Goal: Book appointment/travel/reservation

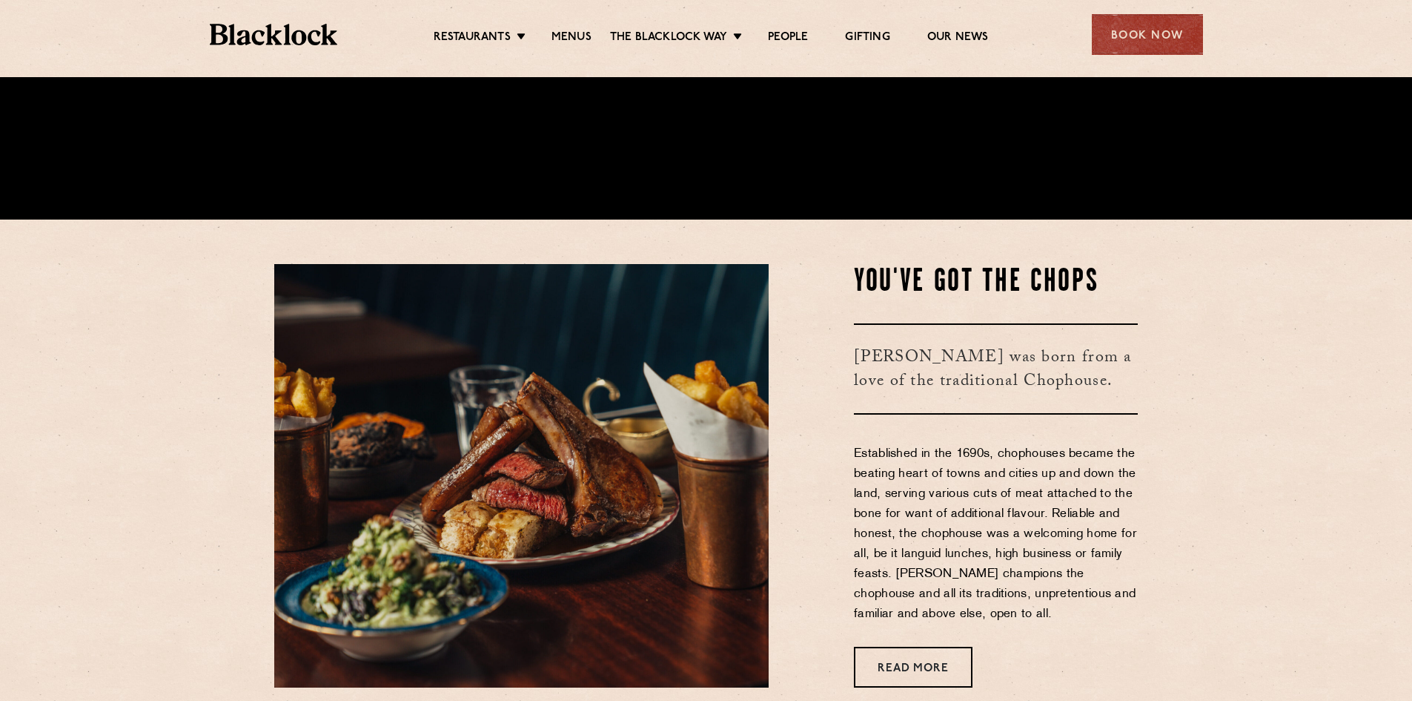
scroll to position [483, 0]
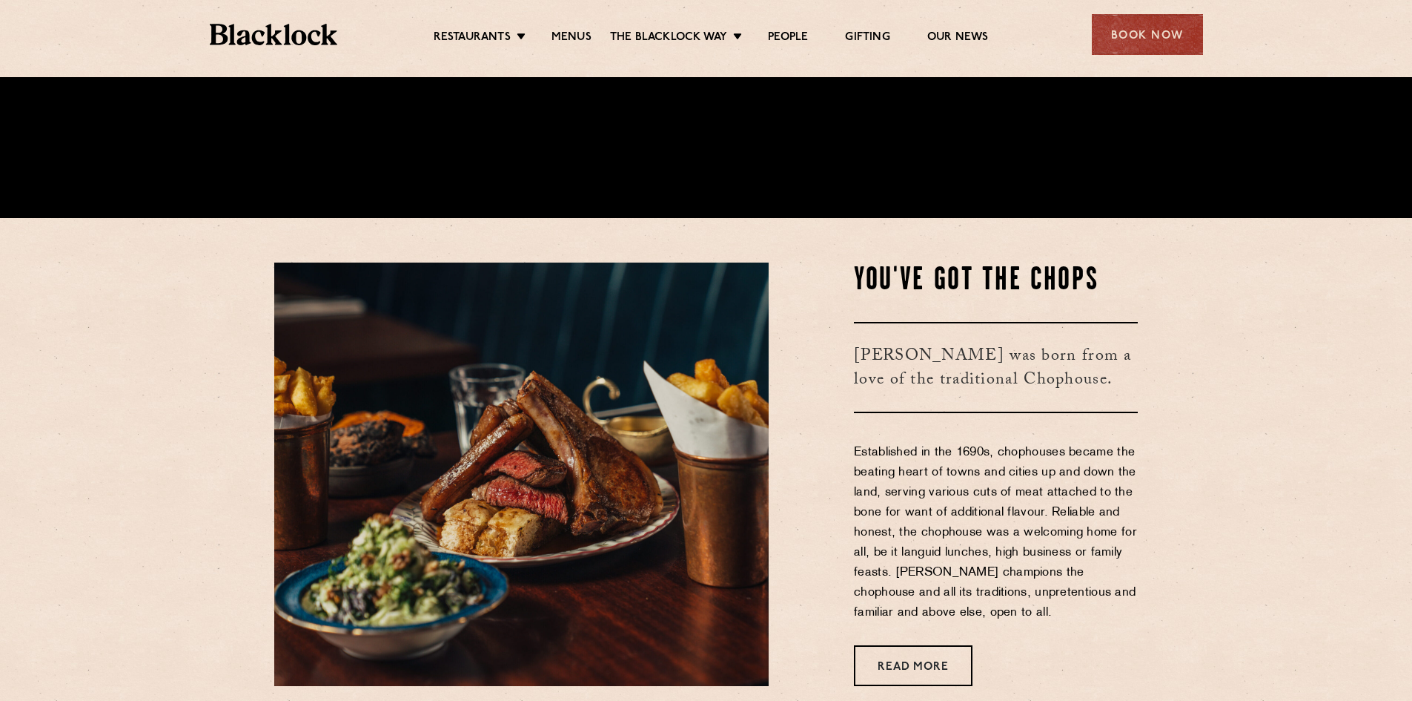
click at [975, 366] on h3 "Blacklock was born from a love of the traditional Chophouse." at bounding box center [996, 367] width 284 height 91
click at [885, 285] on h2 "You've Got The Chops" at bounding box center [996, 280] width 284 height 37
drag, startPoint x: 1088, startPoint y: 289, endPoint x: 1073, endPoint y: 277, distance: 19.0
click at [1073, 277] on h2 "You've Got The Chops" at bounding box center [996, 280] width 284 height 37
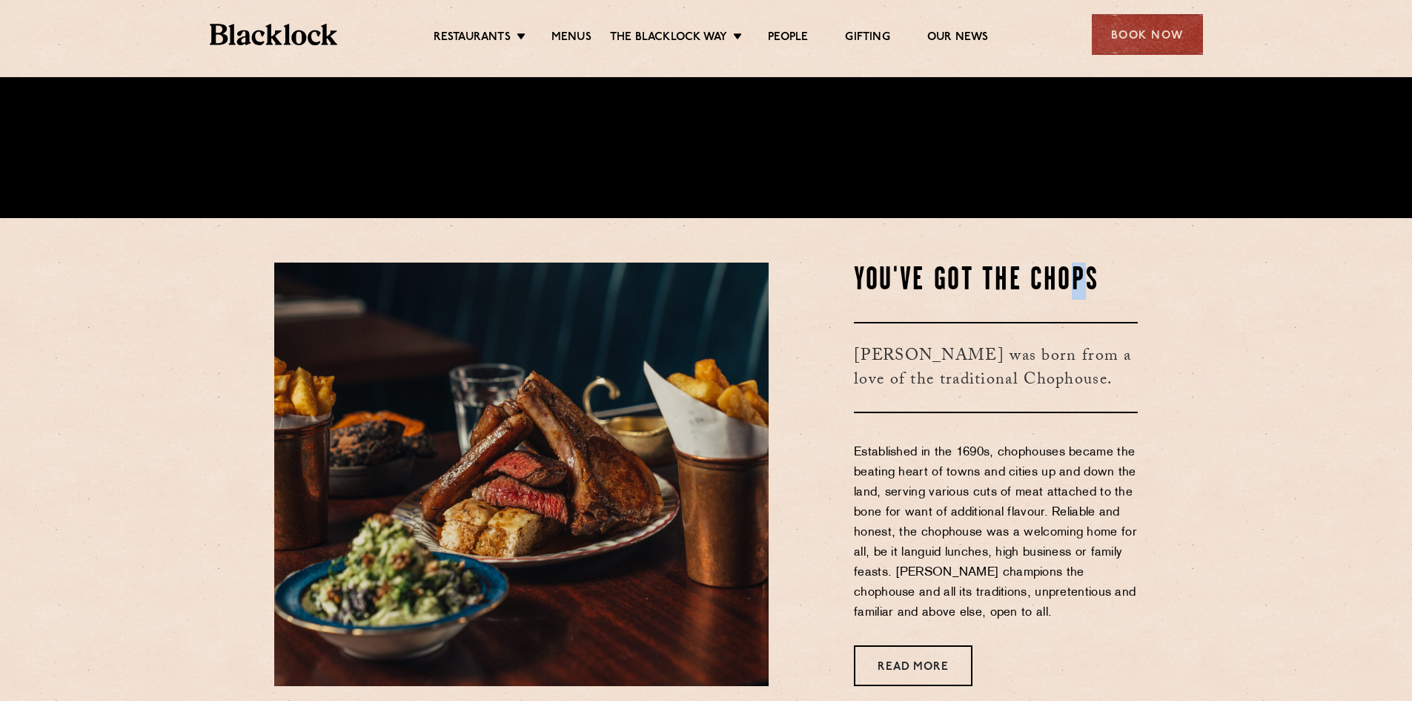
click at [1073, 277] on h2 "You've Got The Chops" at bounding box center [996, 280] width 284 height 37
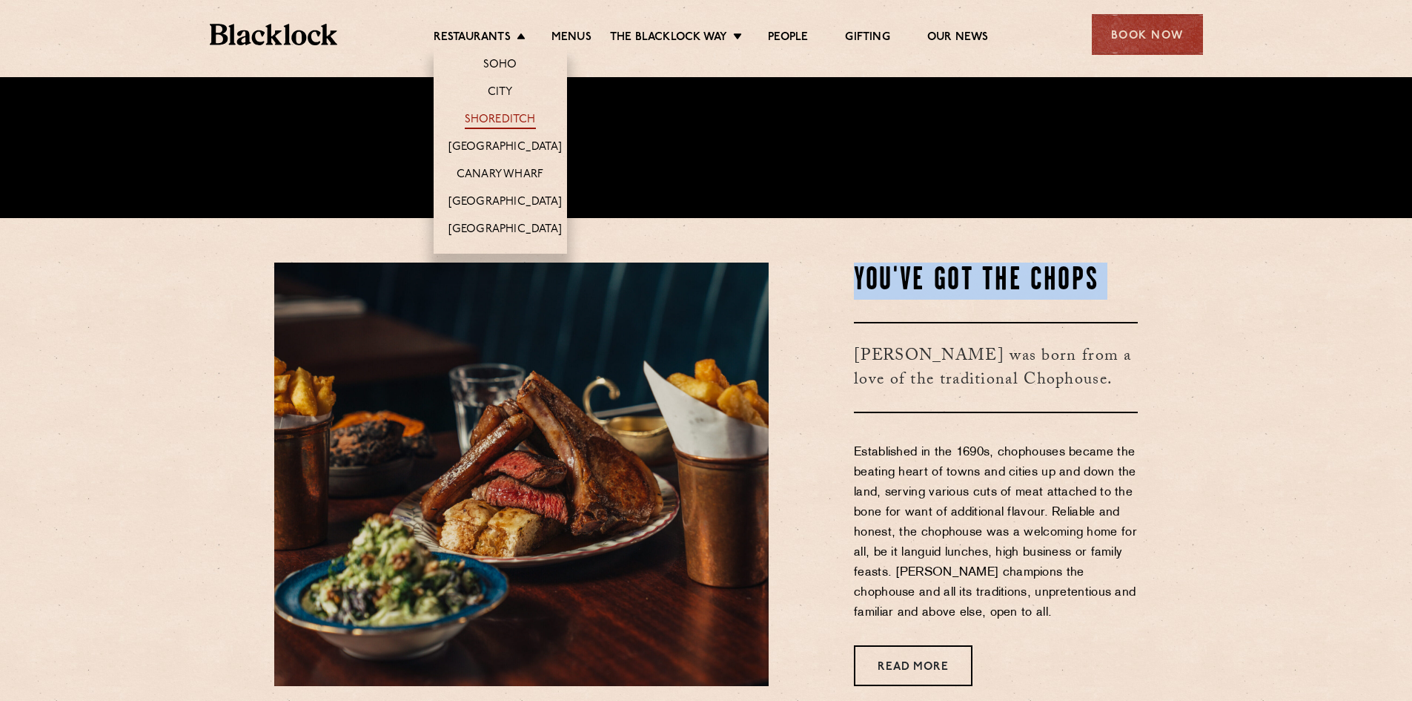
click at [500, 116] on link "Shoreditch" at bounding box center [500, 121] width 71 height 16
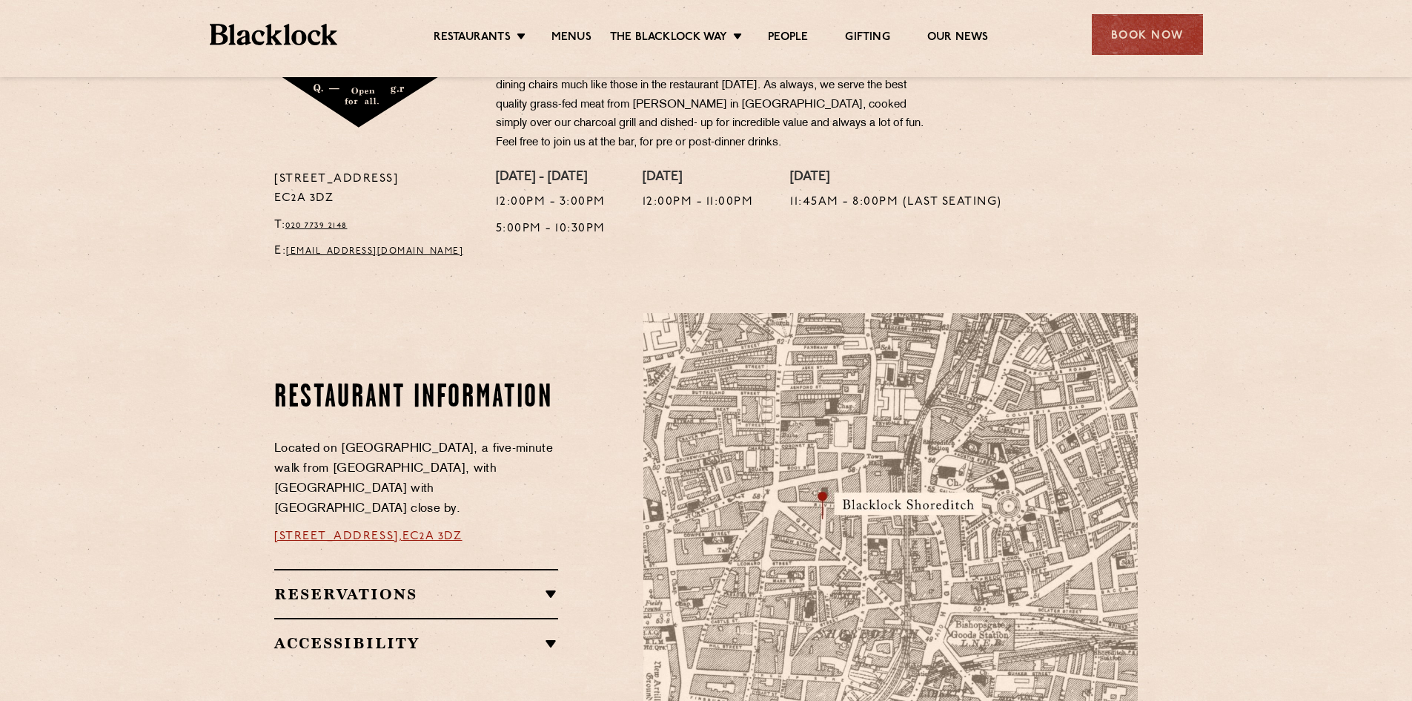
scroll to position [561, 0]
click at [337, 173] on p "[STREET_ADDRESS]" at bounding box center [373, 188] width 199 height 39
click at [450, 588] on h2 "Reservations" at bounding box center [416, 593] width 284 height 18
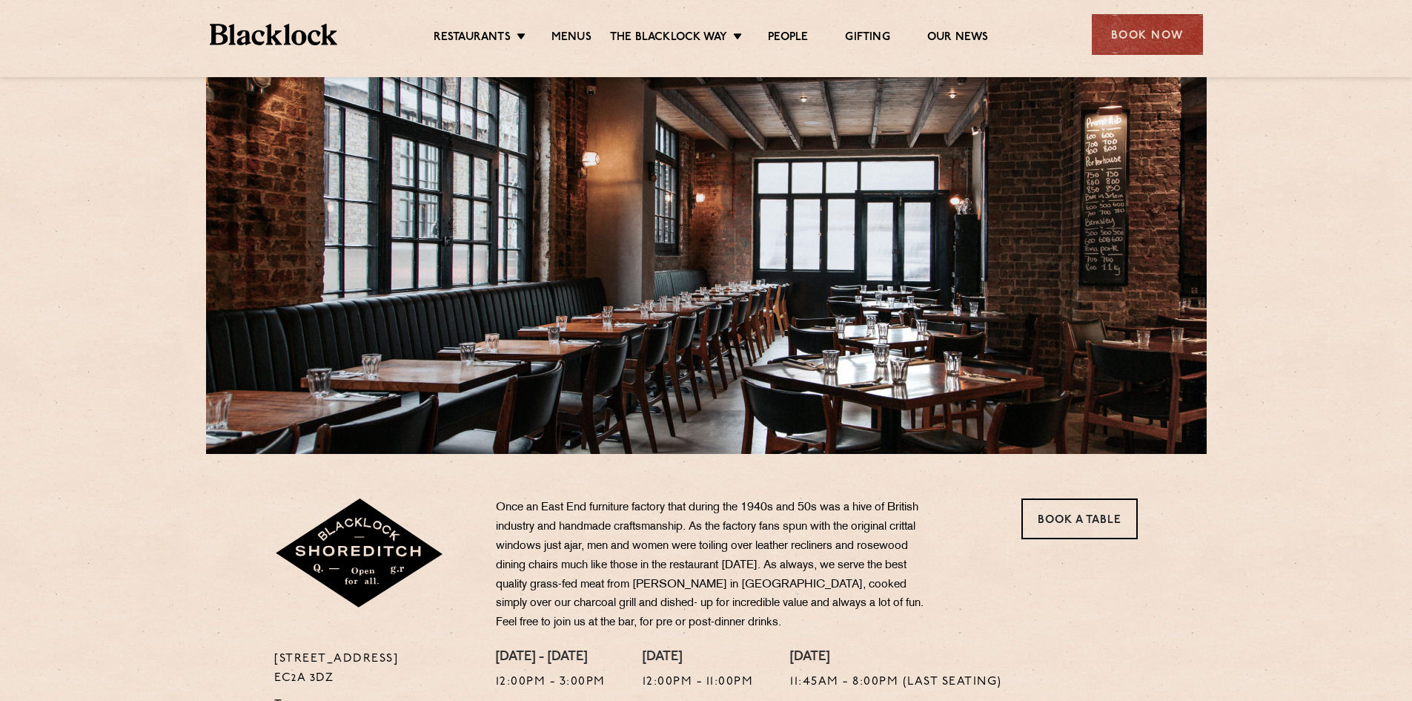
scroll to position [79, 0]
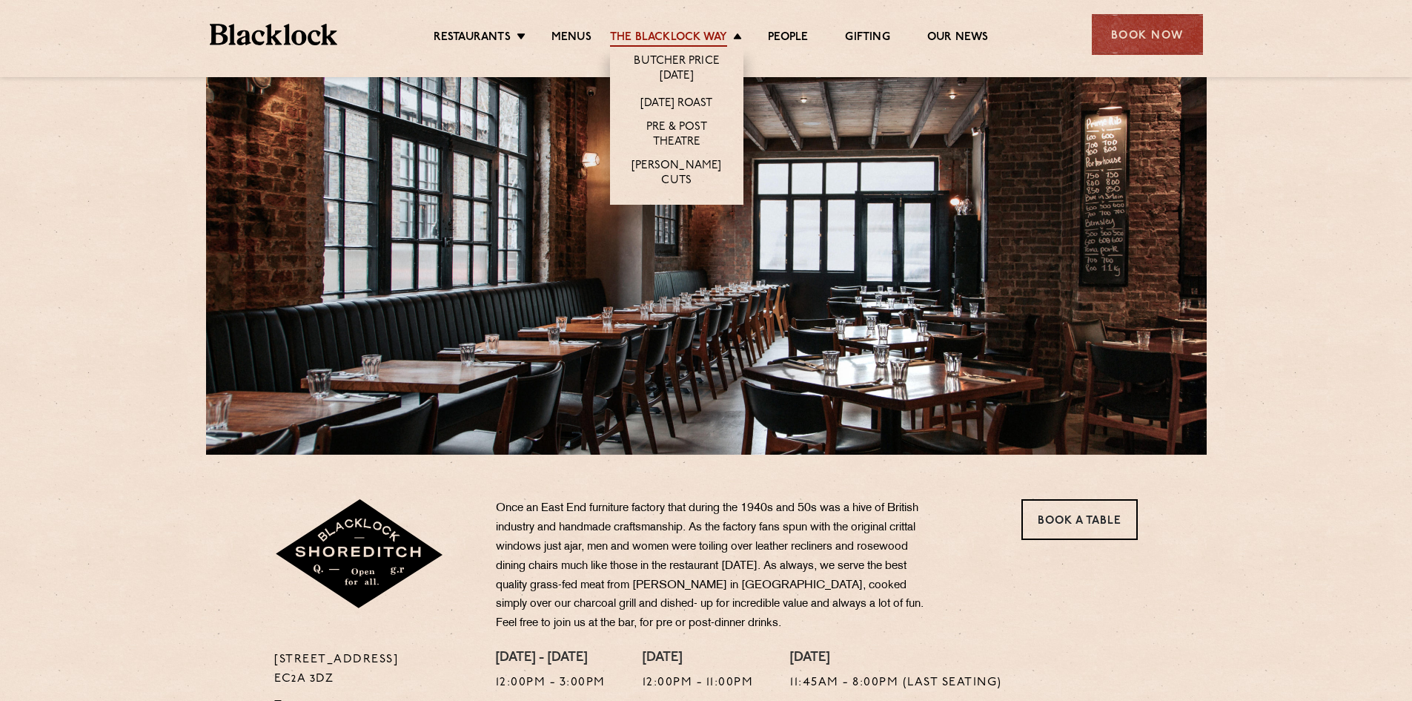
click at [664, 33] on link "The Blacklock Way" at bounding box center [668, 38] width 117 height 16
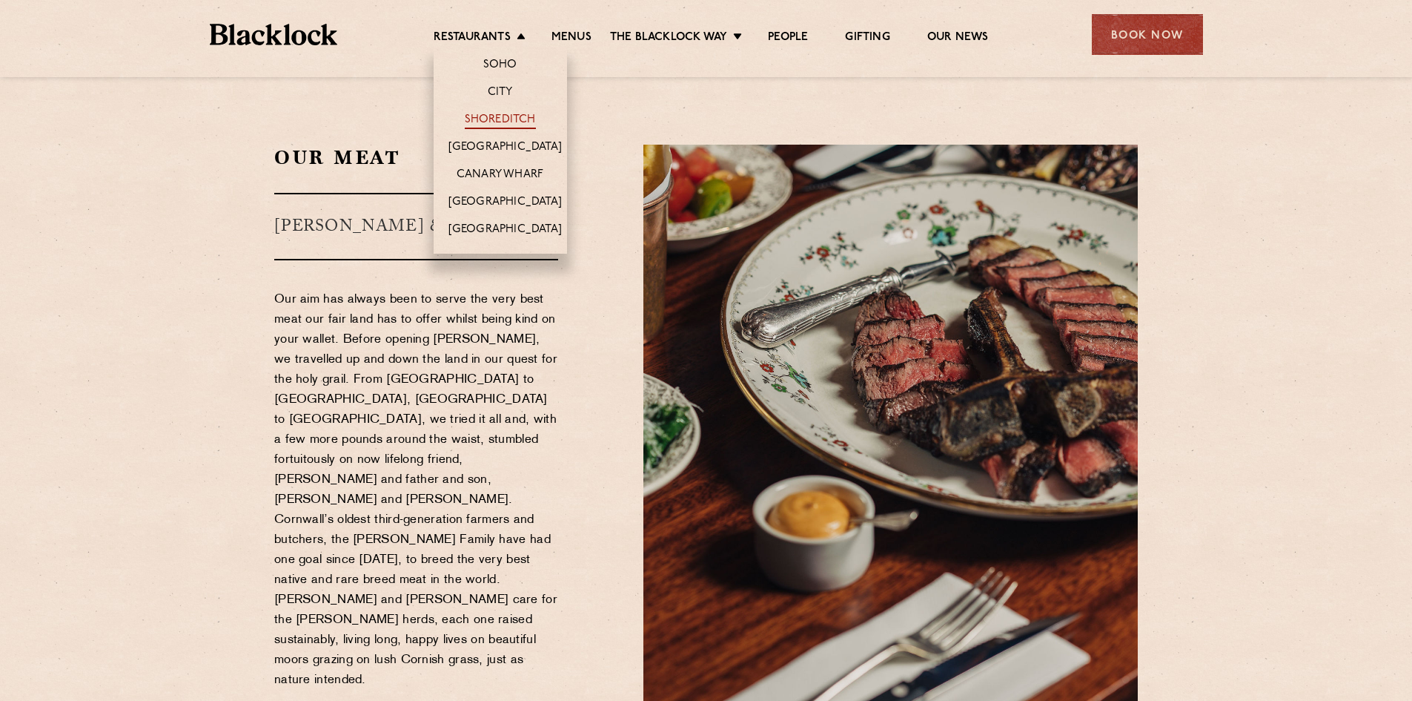
click at [498, 117] on link "Shoreditch" at bounding box center [500, 121] width 71 height 16
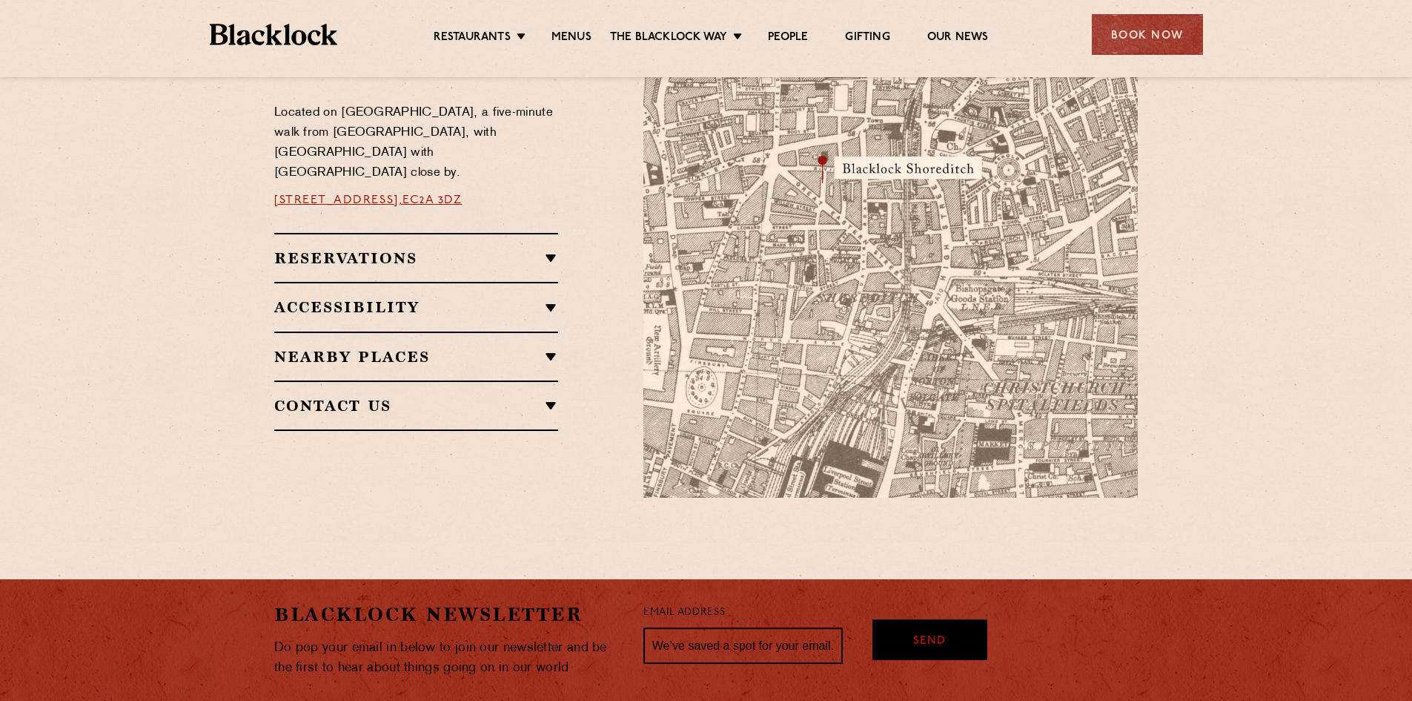
scroll to position [893, 0]
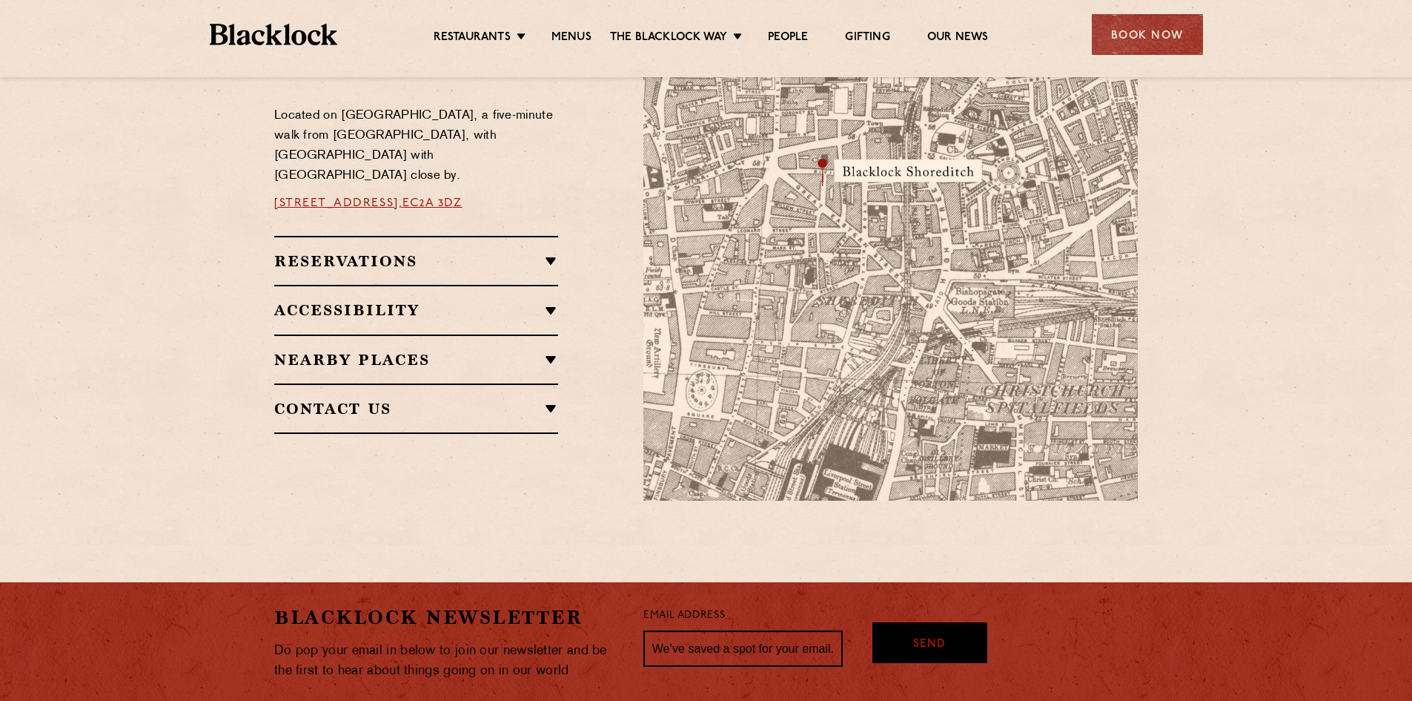
click at [449, 255] on h2 "Reservations" at bounding box center [416, 261] width 284 height 18
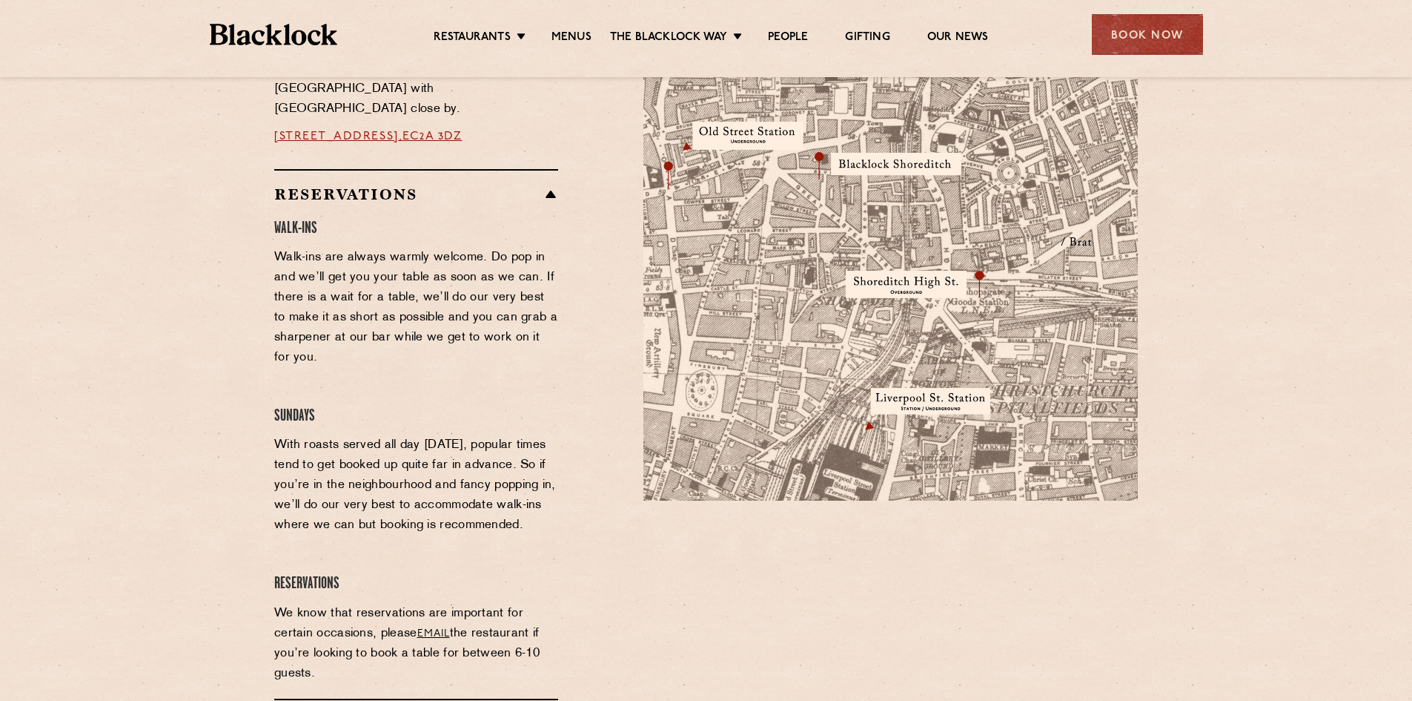
click at [1005, 621] on div at bounding box center [890, 413] width 517 height 867
